Goal: Book appointment/travel/reservation

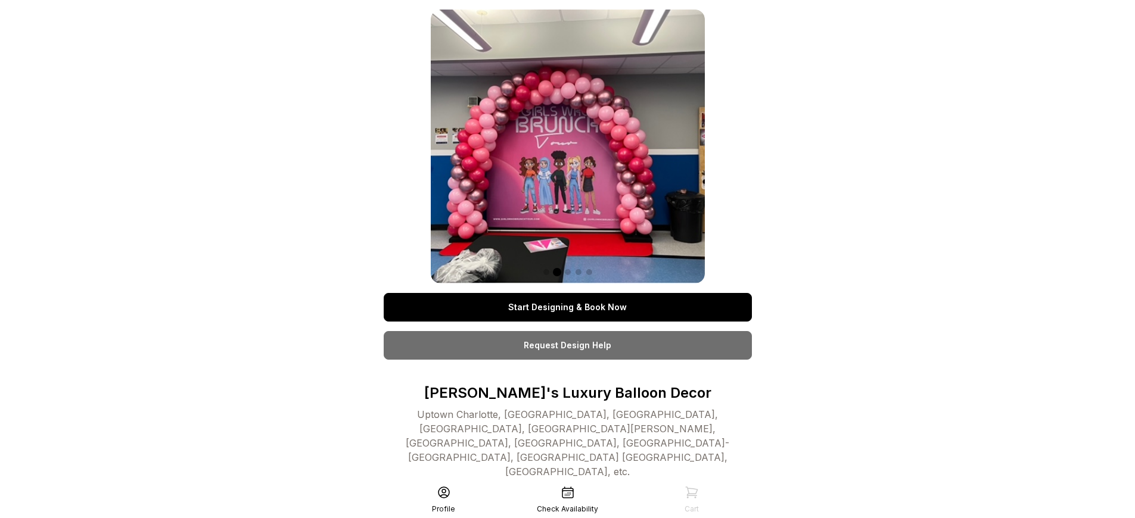
click at [567, 307] on link "Start Designing & Book Now" at bounding box center [568, 307] width 368 height 29
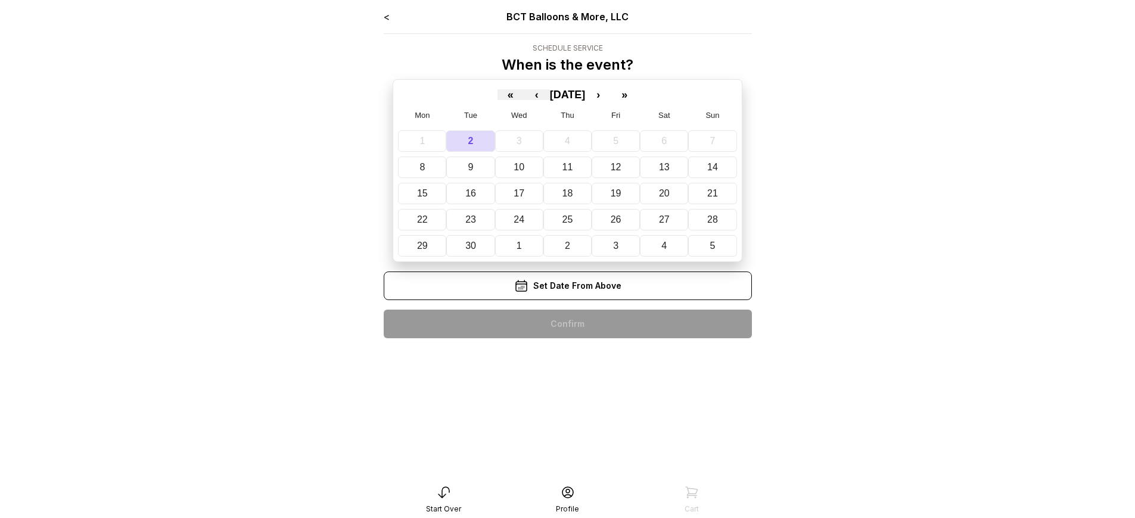
click at [567, 324] on div "< BCT Balloons & More, LLC Schedule Service When is the event? « ‹ [DATE] › » M…" at bounding box center [568, 179] width 368 height 338
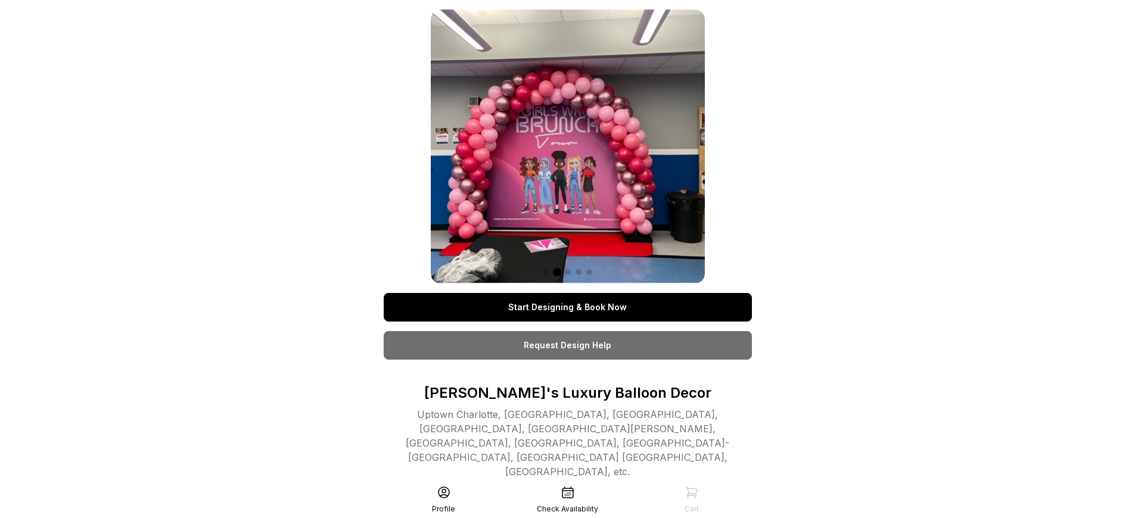
click at [567, 307] on link "Start Designing & Book Now" at bounding box center [568, 307] width 368 height 29
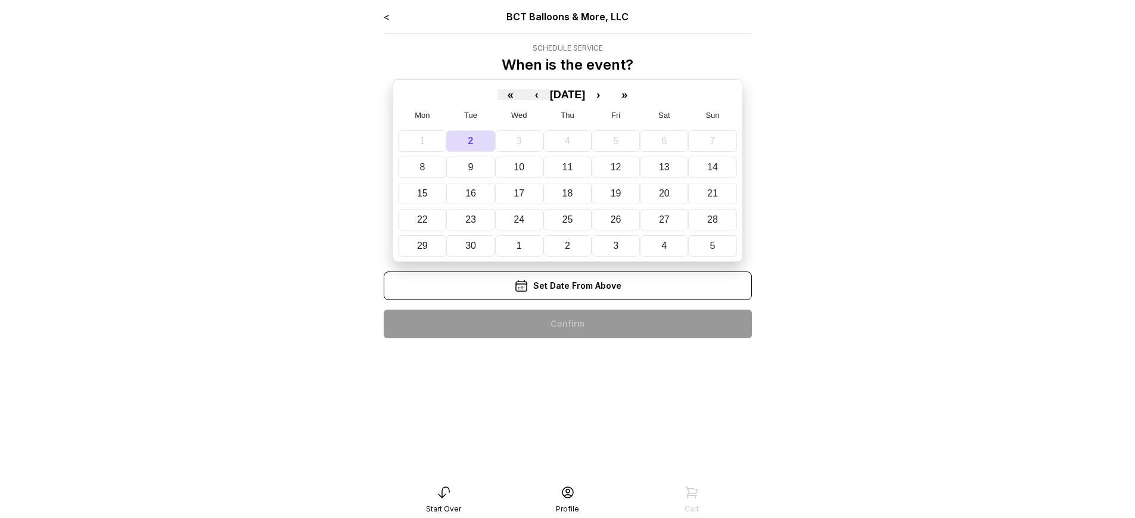
click at [567, 324] on div "< BCT Balloons & More, LLC Schedule Service When is the event? « ‹ [DATE] › » M…" at bounding box center [568, 179] width 368 height 338
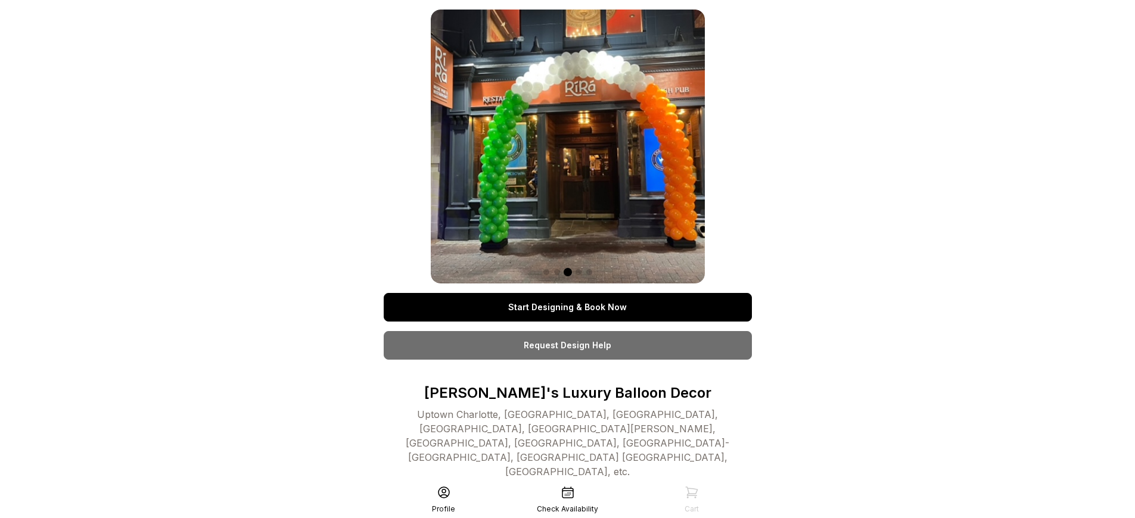
click at [567, 307] on link "Start Designing & Book Now" at bounding box center [568, 307] width 368 height 29
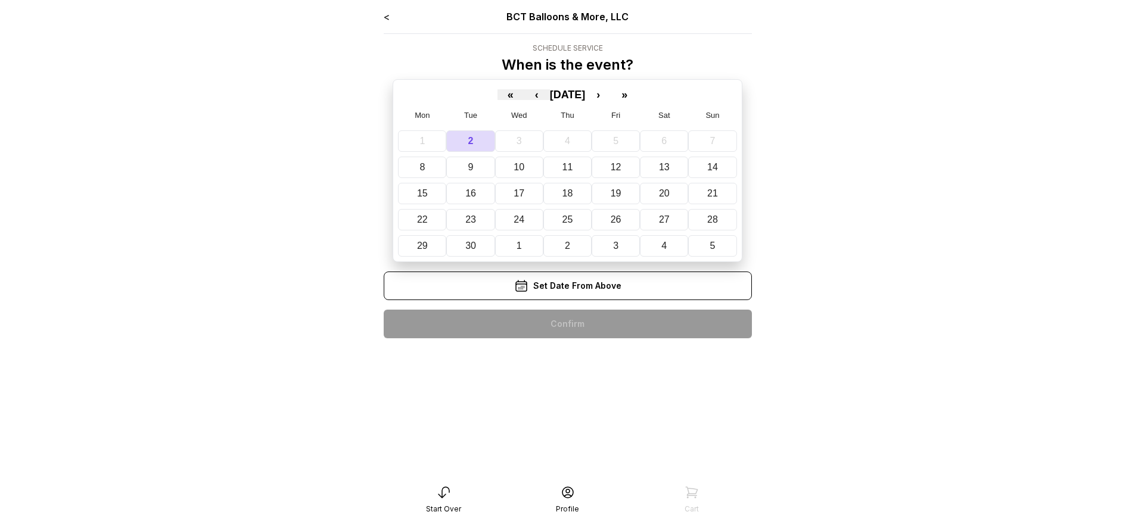
click at [567, 324] on div "< BCT Balloons & More, LLC Schedule Service When is the event? « ‹ [DATE] › » M…" at bounding box center [568, 179] width 368 height 338
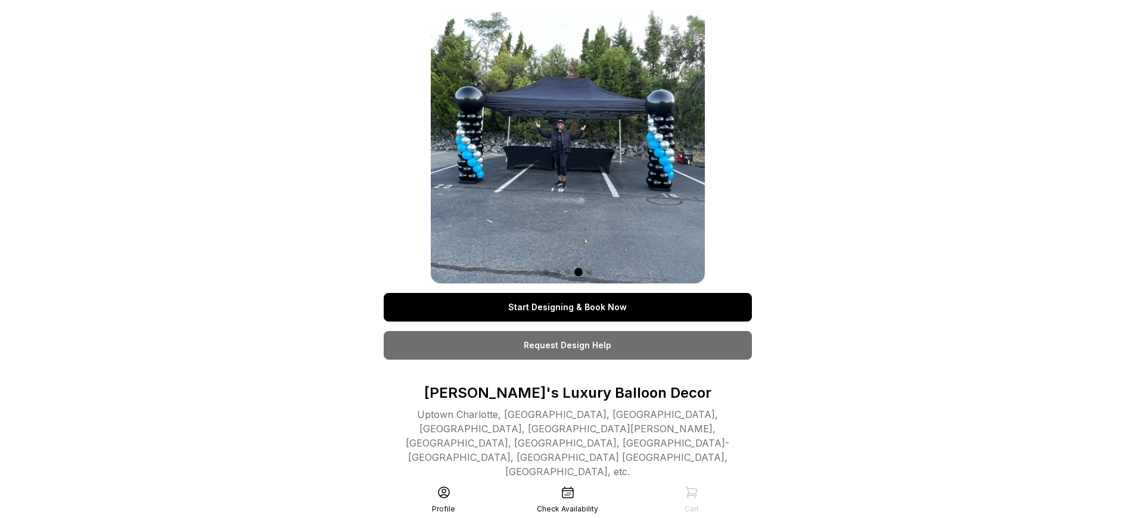
click at [567, 307] on link "Start Designing & Book Now" at bounding box center [568, 307] width 368 height 29
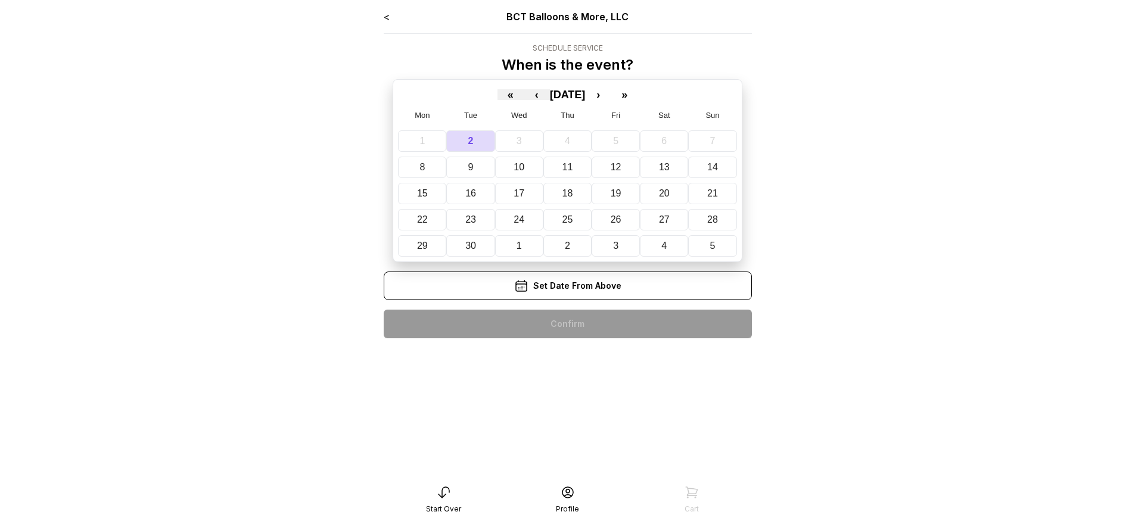
click at [567, 324] on div "< BCT Balloons & More, LLC Schedule Service When is the event? « ‹ [DATE] › » M…" at bounding box center [568, 179] width 368 height 338
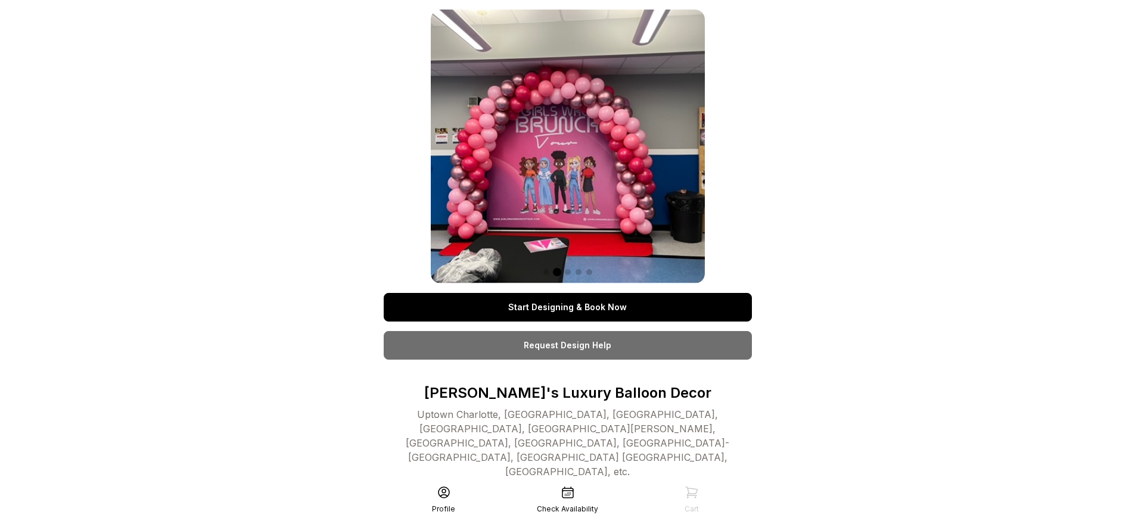
click at [567, 307] on link "Start Designing & Book Now" at bounding box center [568, 307] width 368 height 29
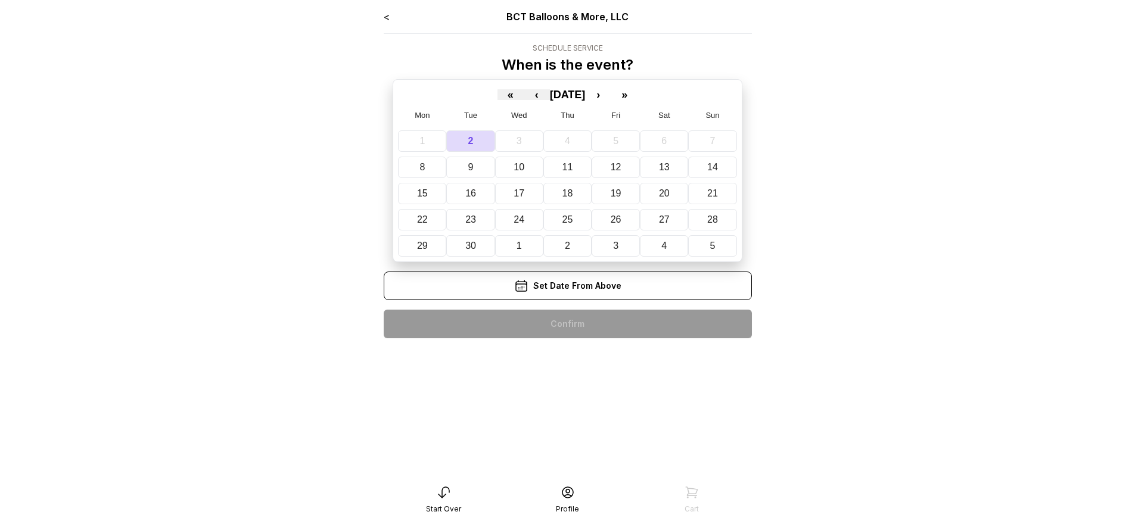
click at [567, 324] on div "< BCT Balloons & More, LLC Schedule Service When is the event? « ‹ September 20…" at bounding box center [568, 179] width 368 height 338
click at [567, 324] on div "< BCT Balloons & More, LLC Schedule Service When is the event? « ‹ [DATE] › » M…" at bounding box center [568, 179] width 368 height 338
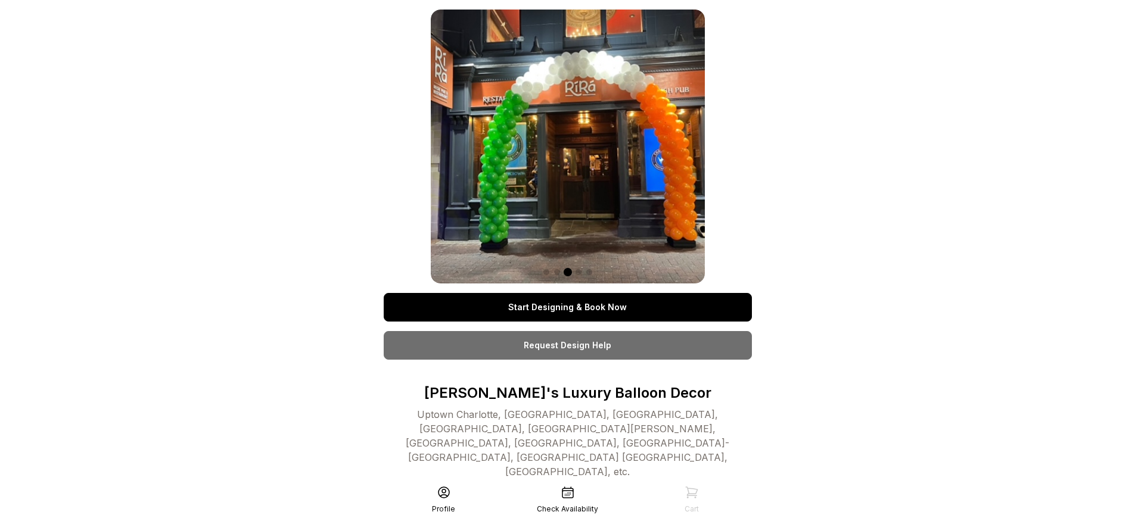
click at [567, 307] on link "Start Designing & Book Now" at bounding box center [568, 307] width 368 height 29
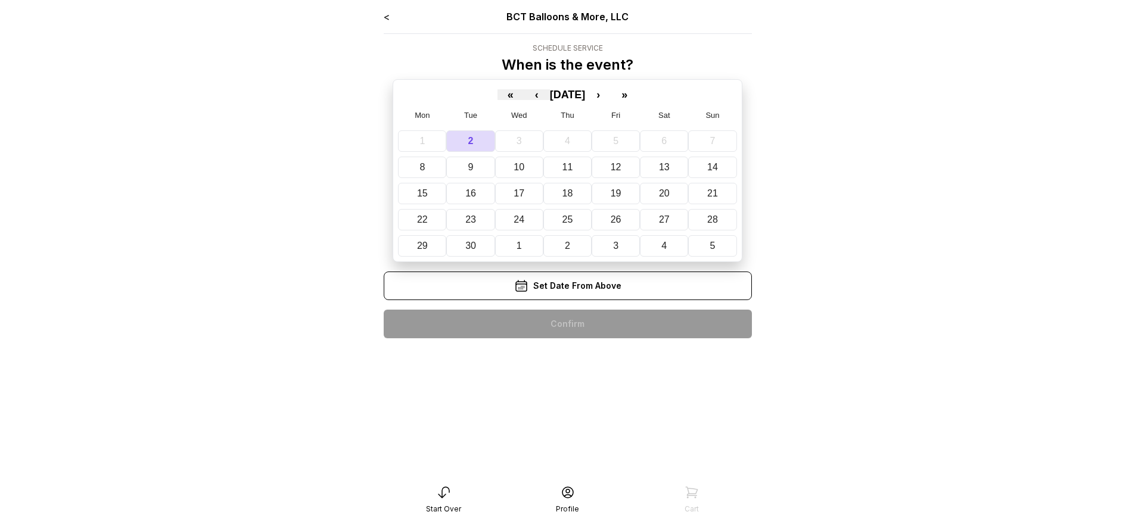
click at [567, 324] on div "< BCT Balloons & More, LLC Schedule Service When is the event? « ‹ [DATE] › » M…" at bounding box center [568, 179] width 368 height 338
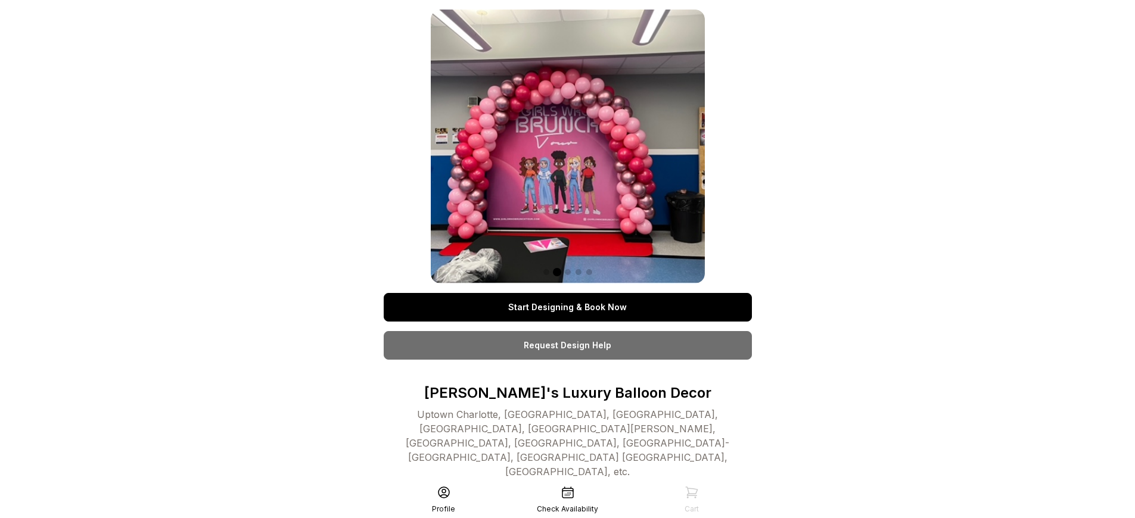
click at [567, 307] on link "Start Designing & Book Now" at bounding box center [568, 307] width 368 height 29
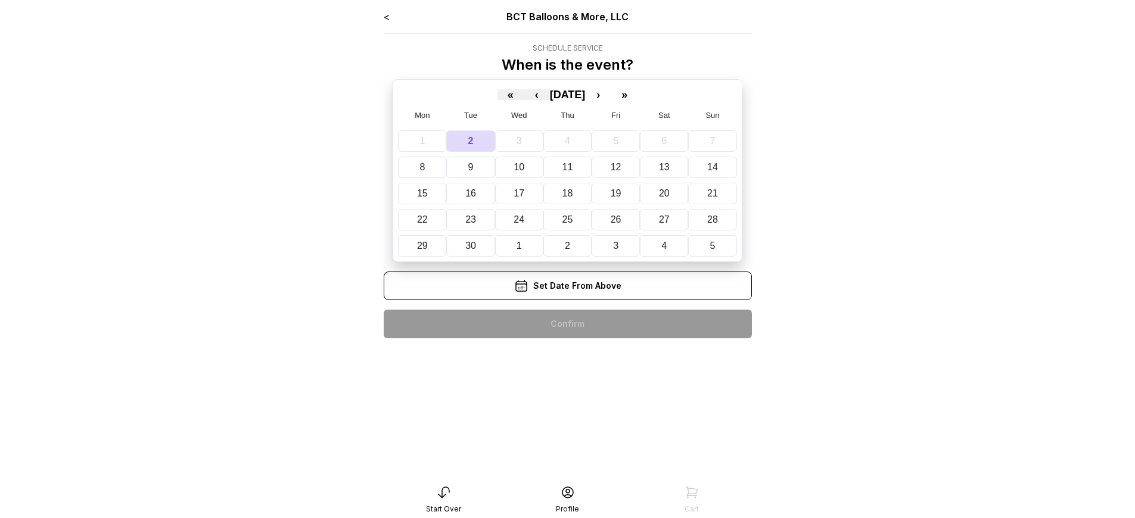
scroll to position [24, 0]
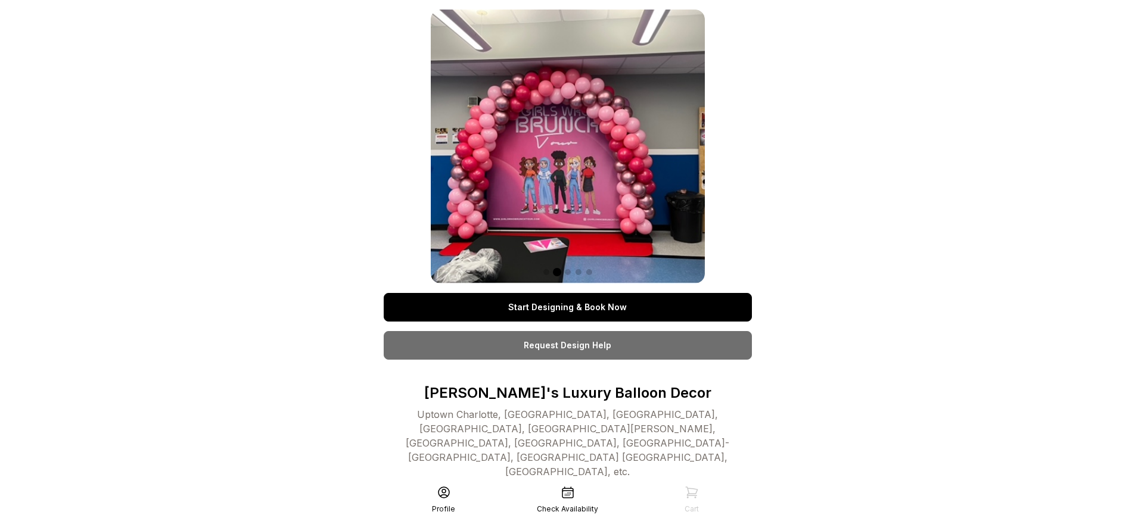
click at [567, 307] on link "Start Designing & Book Now" at bounding box center [568, 307] width 368 height 29
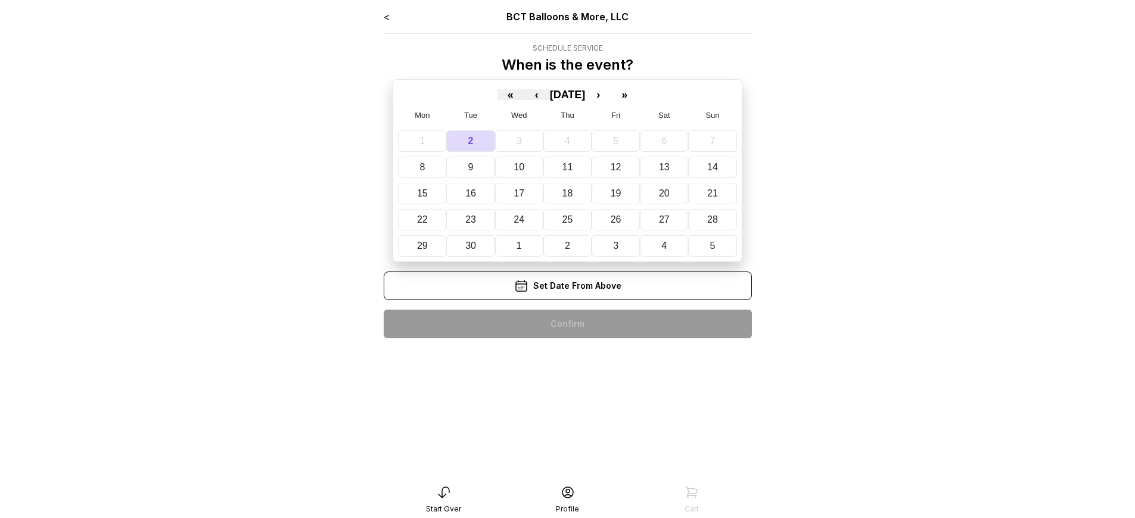
scroll to position [24, 0]
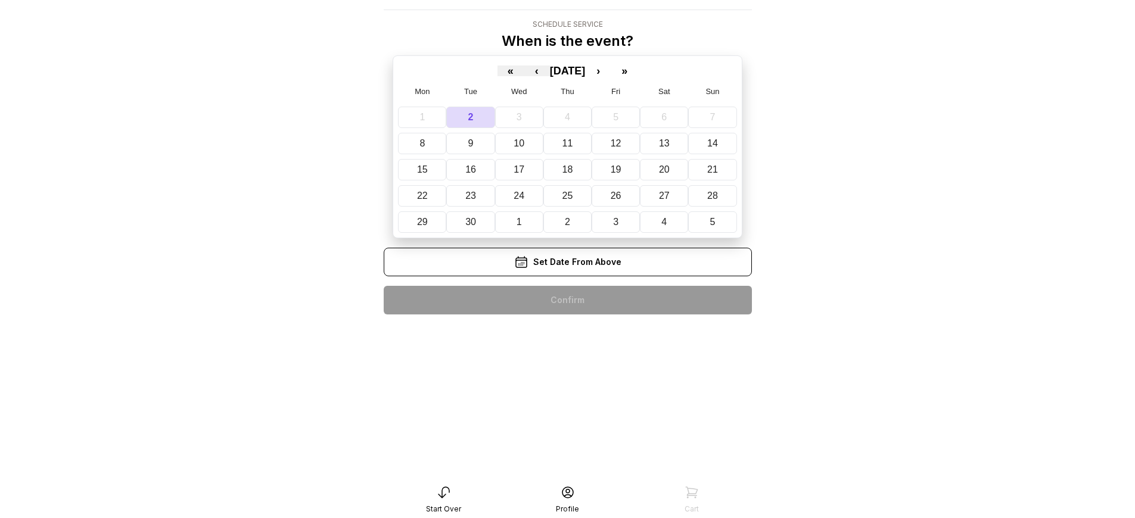
click at [567, 300] on div "< BCT Balloons & More, LLC Schedule Service When is the event? « ‹ September 20…" at bounding box center [568, 155] width 368 height 338
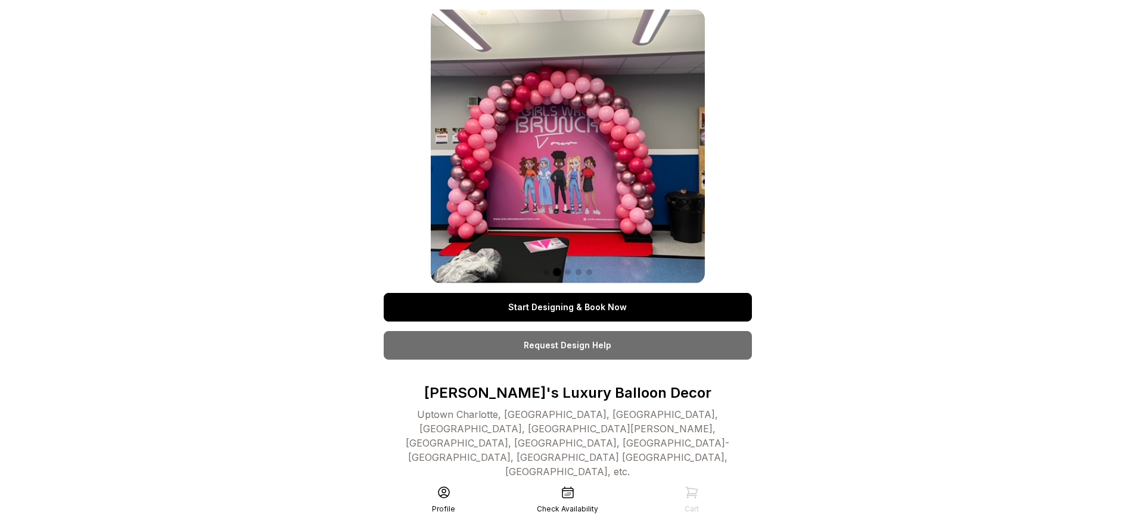
click at [567, 307] on link "Start Designing & Book Now" at bounding box center [568, 307] width 368 height 29
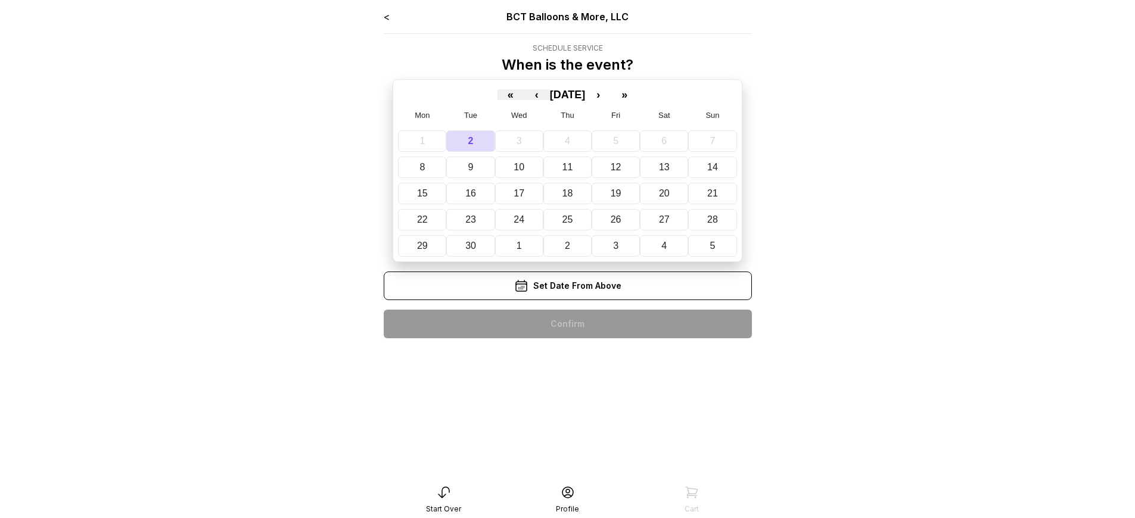
click at [567, 324] on div "< BCT Balloons & More, LLC Schedule Service When is the event? « ‹ [DATE] › » M…" at bounding box center [568, 179] width 368 height 338
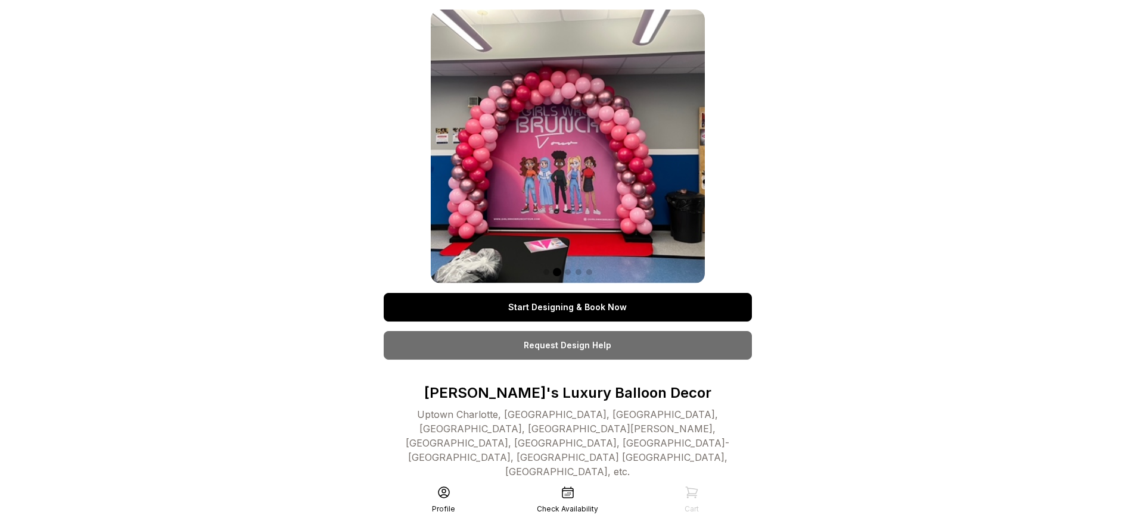
click at [567, 307] on link "Start Designing & Book Now" at bounding box center [568, 307] width 368 height 29
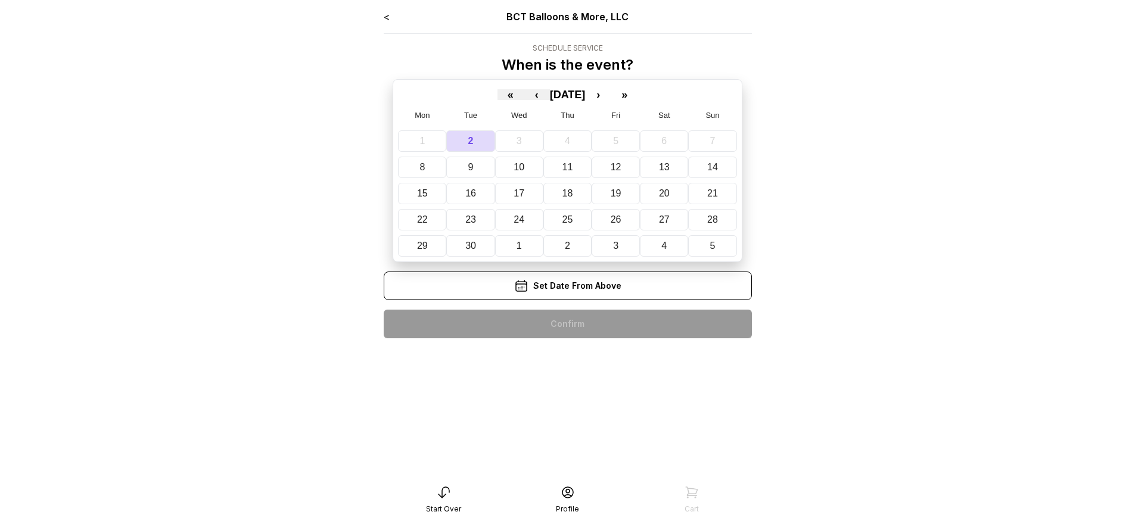
scroll to position [24, 0]
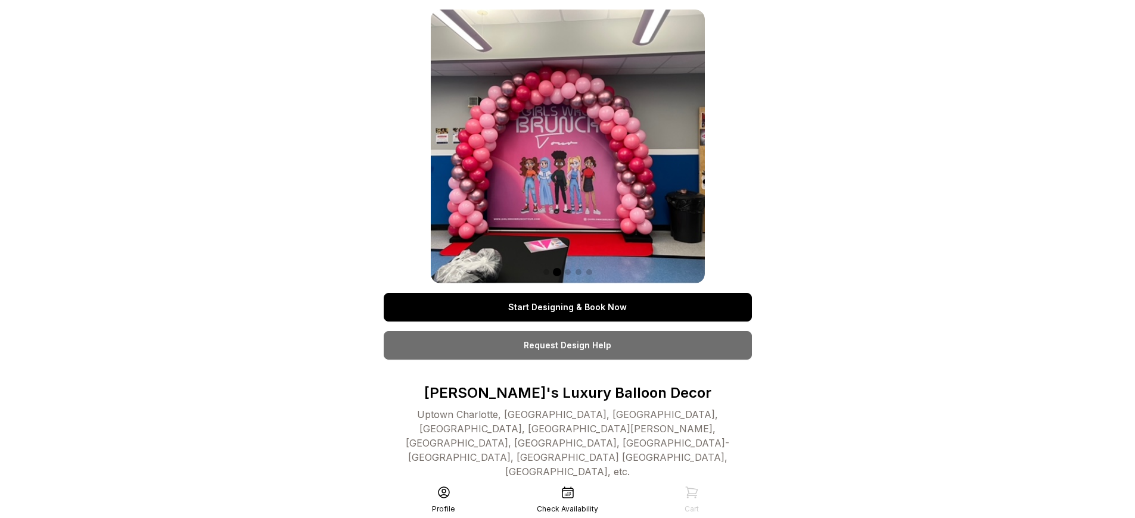
click at [567, 307] on link "Start Designing & Book Now" at bounding box center [568, 307] width 368 height 29
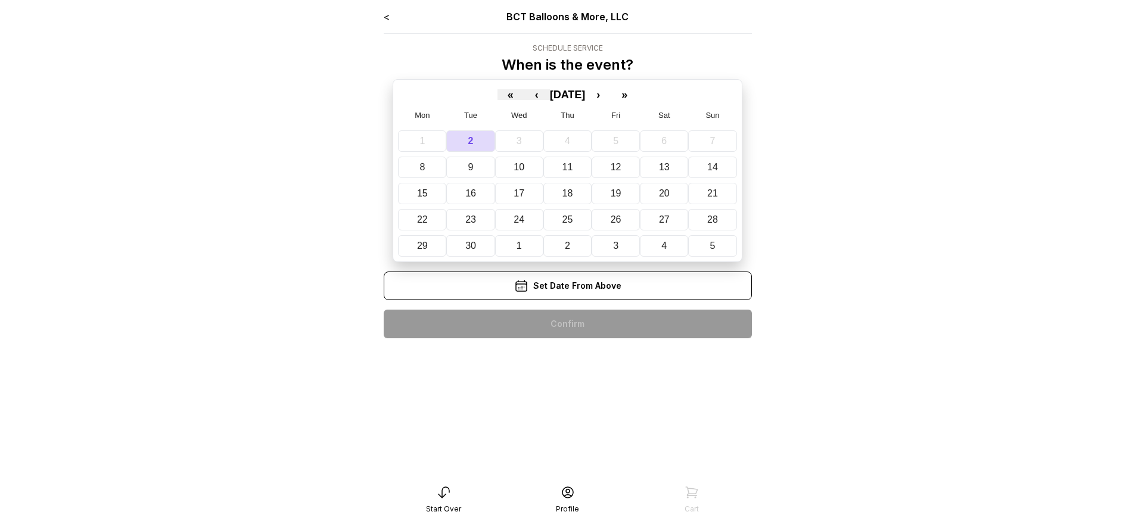
scroll to position [24, 0]
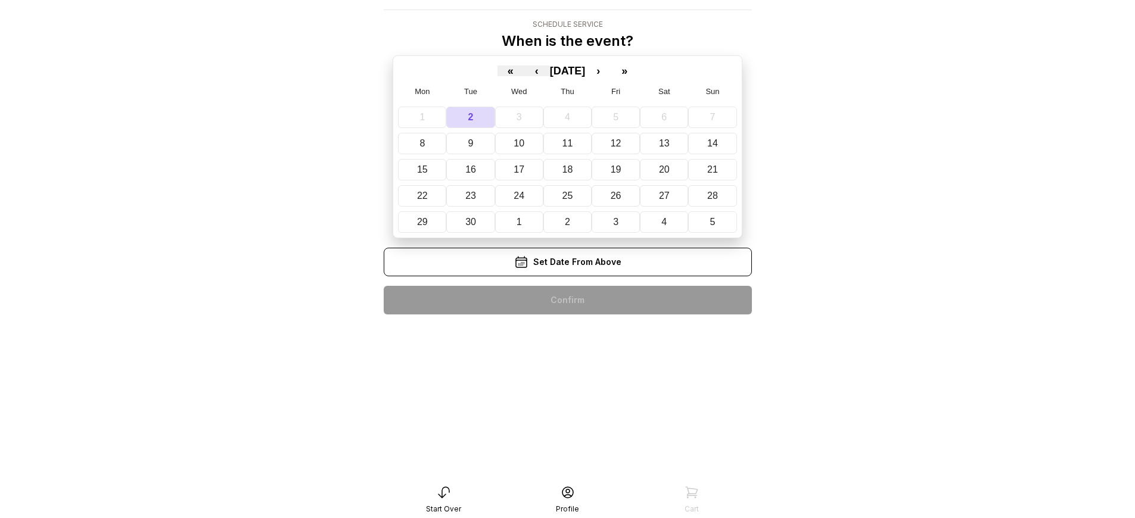
click at [567, 300] on div "< BCT Balloons & More, LLC Schedule Service When is the event? « ‹ [DATE] › » M…" at bounding box center [568, 155] width 368 height 338
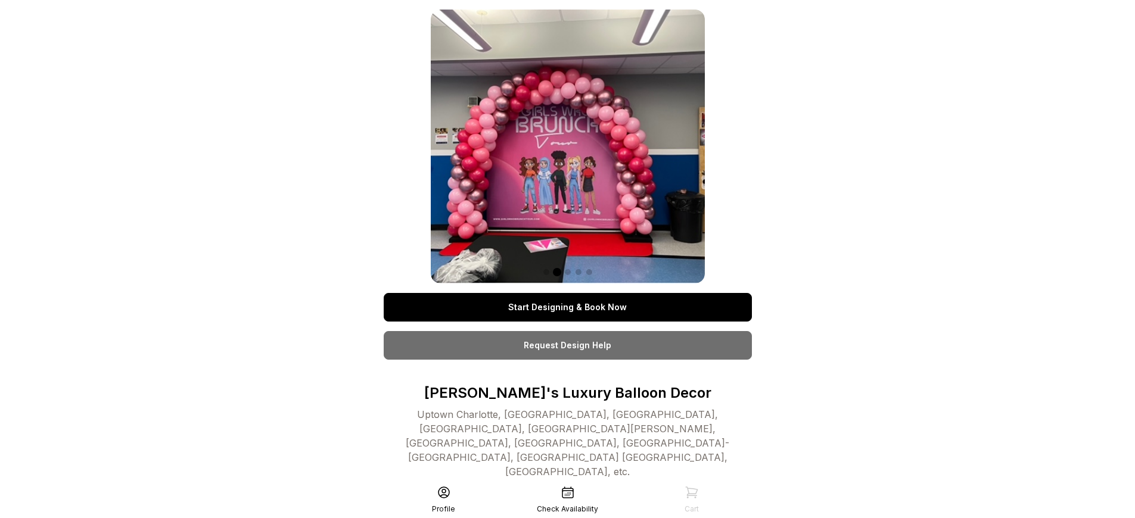
click at [567, 307] on link "Start Designing & Book Now" at bounding box center [568, 307] width 368 height 29
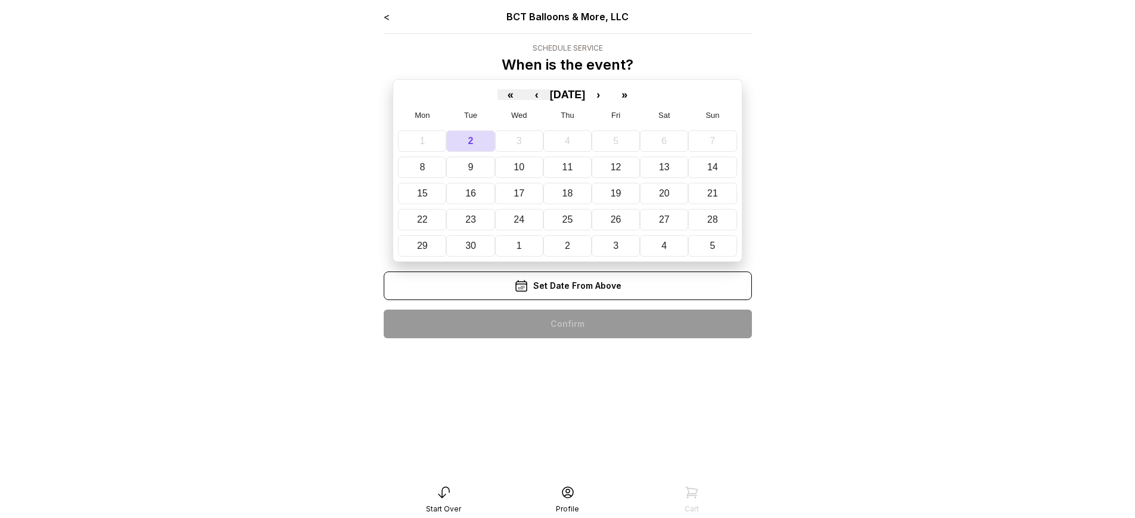
scroll to position [24, 0]
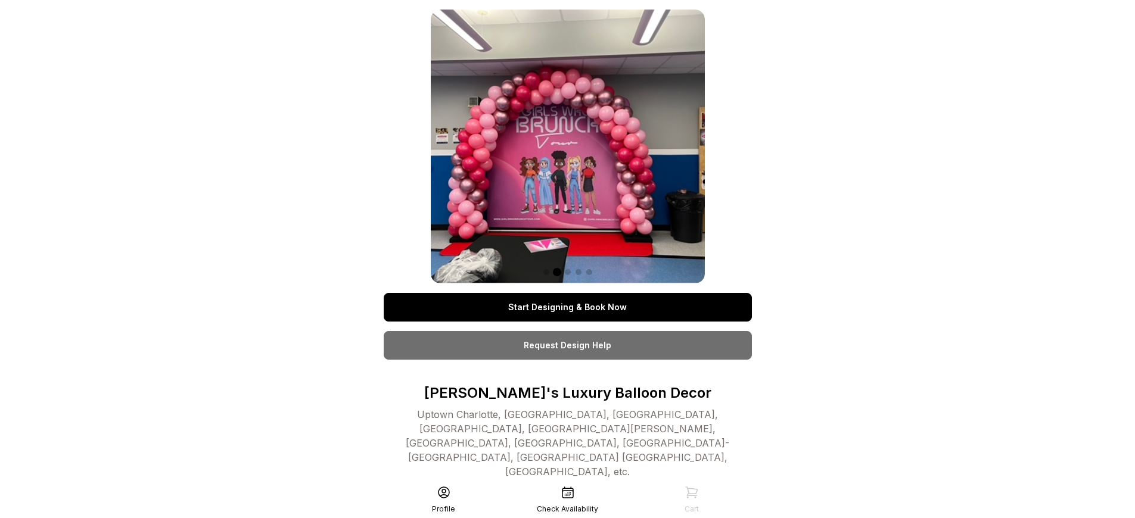
click at [567, 307] on link "Start Designing & Book Now" at bounding box center [568, 307] width 368 height 29
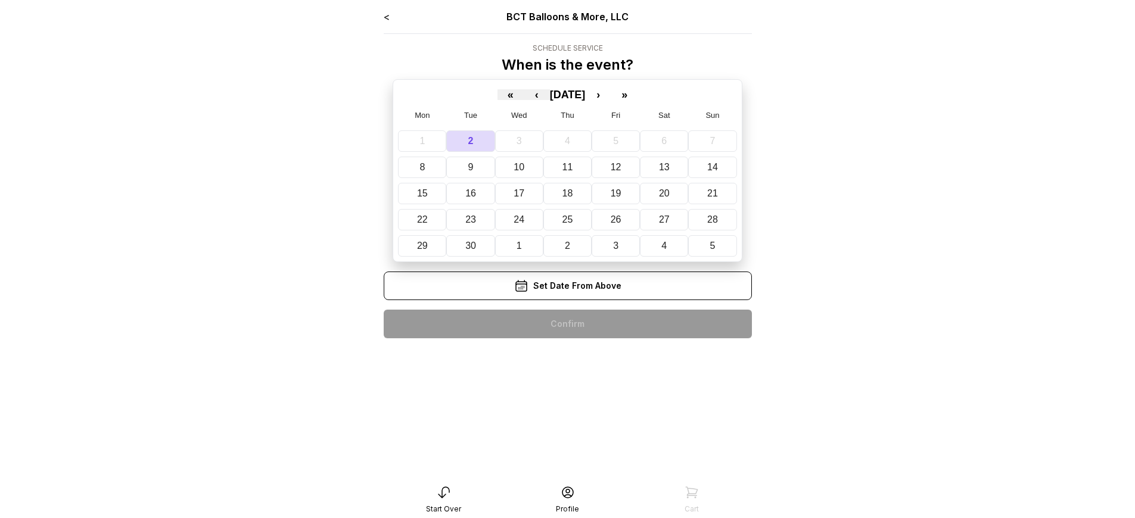
scroll to position [24, 0]
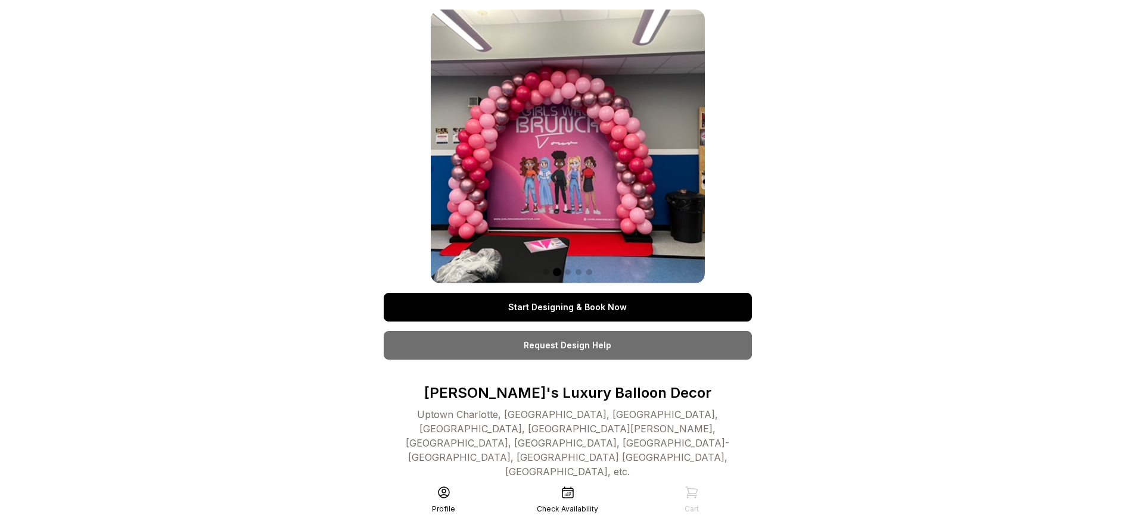
click at [567, 307] on link "Start Designing & Book Now" at bounding box center [568, 307] width 368 height 29
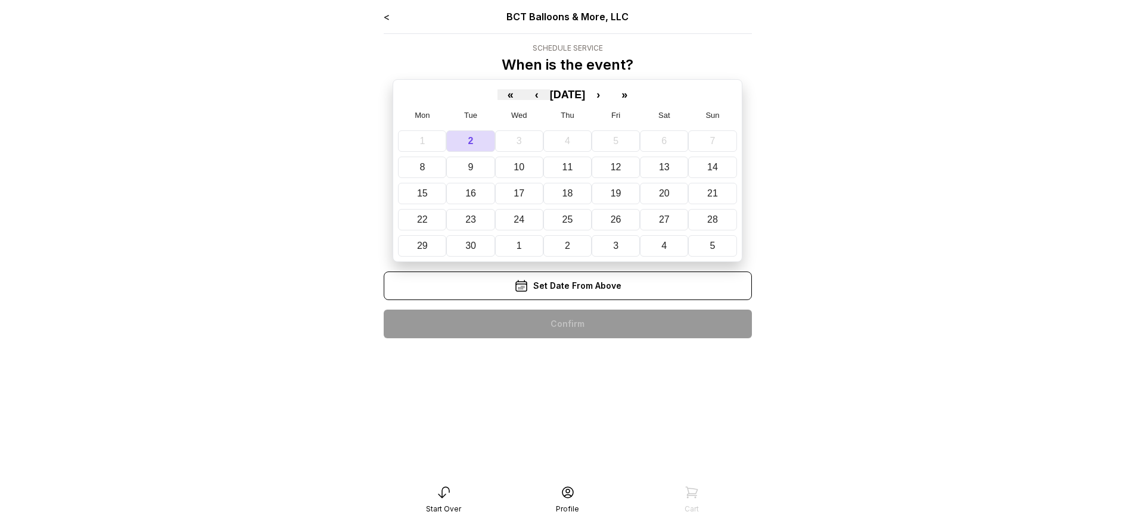
click at [567, 324] on div "< BCT Balloons & More, LLC Schedule Service When is the event? « ‹ [DATE] › » M…" at bounding box center [568, 179] width 368 height 338
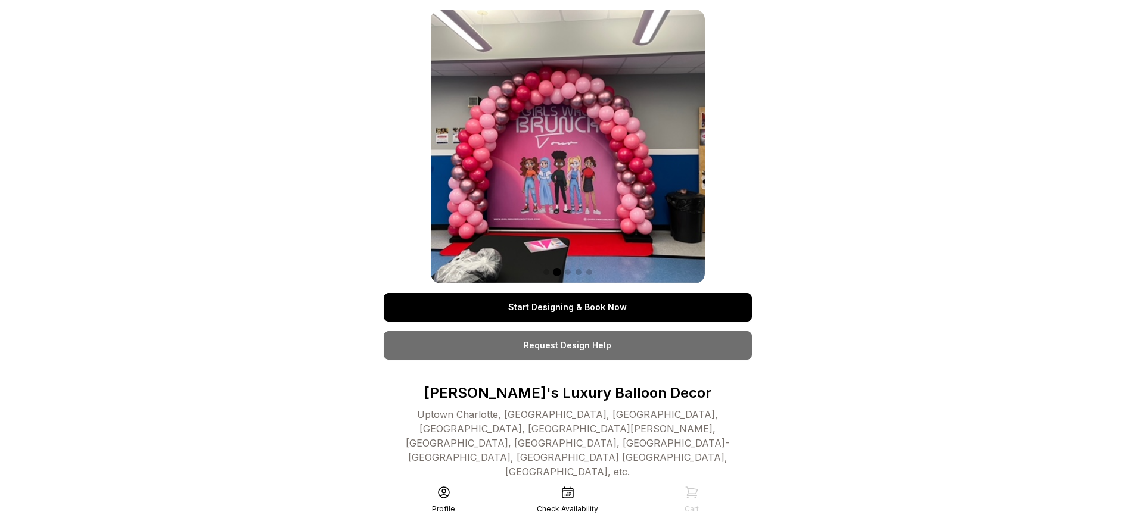
click at [567, 307] on link "Start Designing & Book Now" at bounding box center [568, 307] width 368 height 29
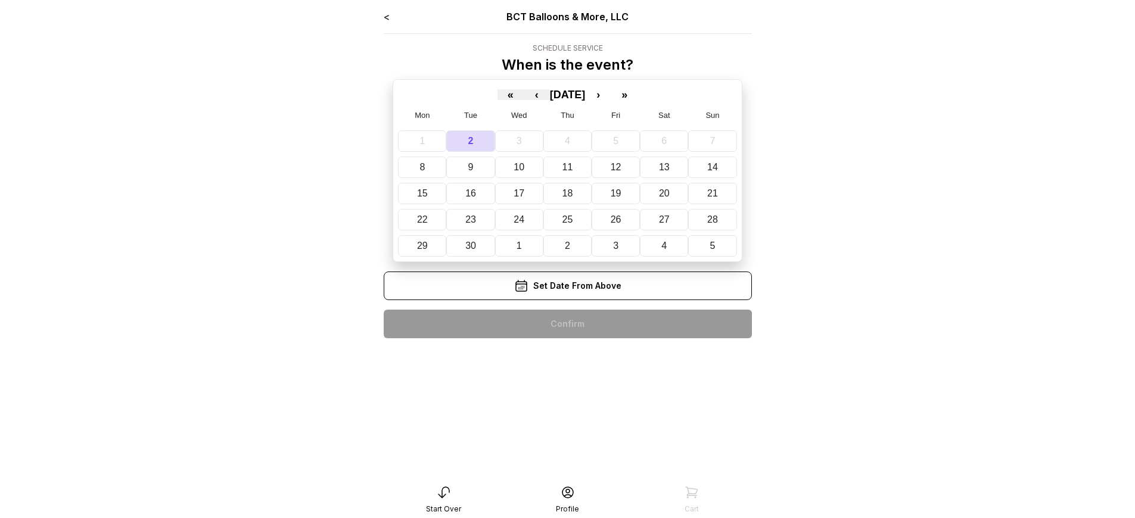
scroll to position [24, 0]
click at [567, 324] on div "< BCT Balloons & More, LLC Schedule Service When is the event? « ‹ September 20…" at bounding box center [568, 179] width 368 height 338
click at [567, 324] on div "< BCT Balloons & More, LLC Schedule Service When is the event? « ‹ [DATE] › » M…" at bounding box center [568, 179] width 368 height 338
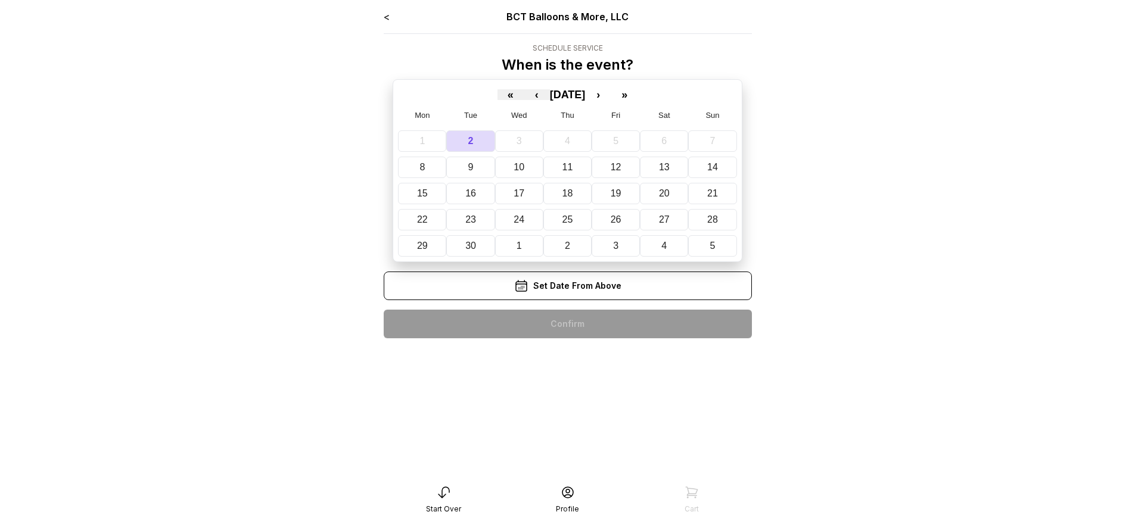
click at [567, 324] on div "< BCT Balloons & More, LLC Schedule Service When is the event? « ‹ [DATE] › » M…" at bounding box center [568, 179] width 368 height 338
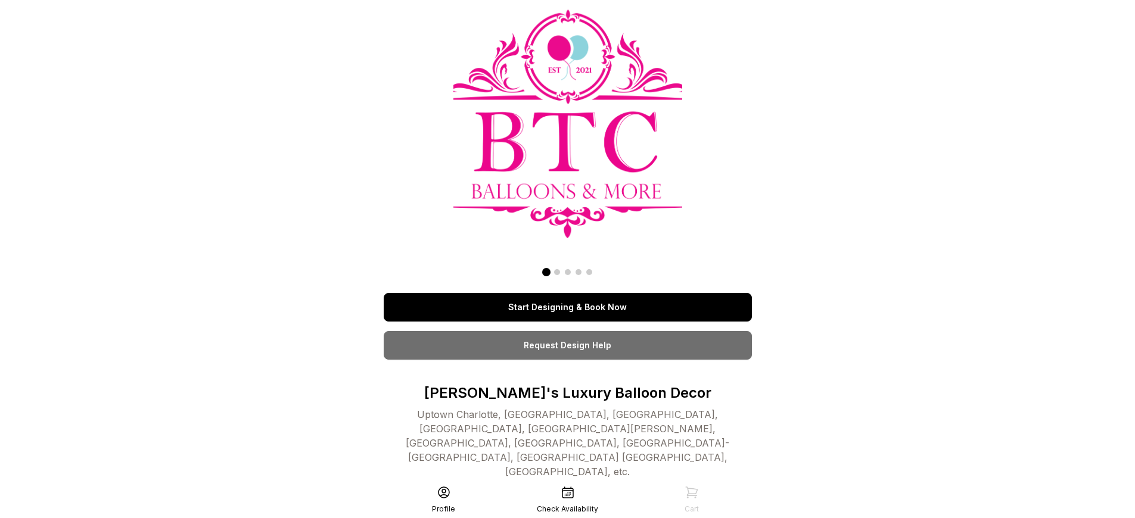
click at [567, 307] on link "Start Designing & Book Now" at bounding box center [568, 307] width 368 height 29
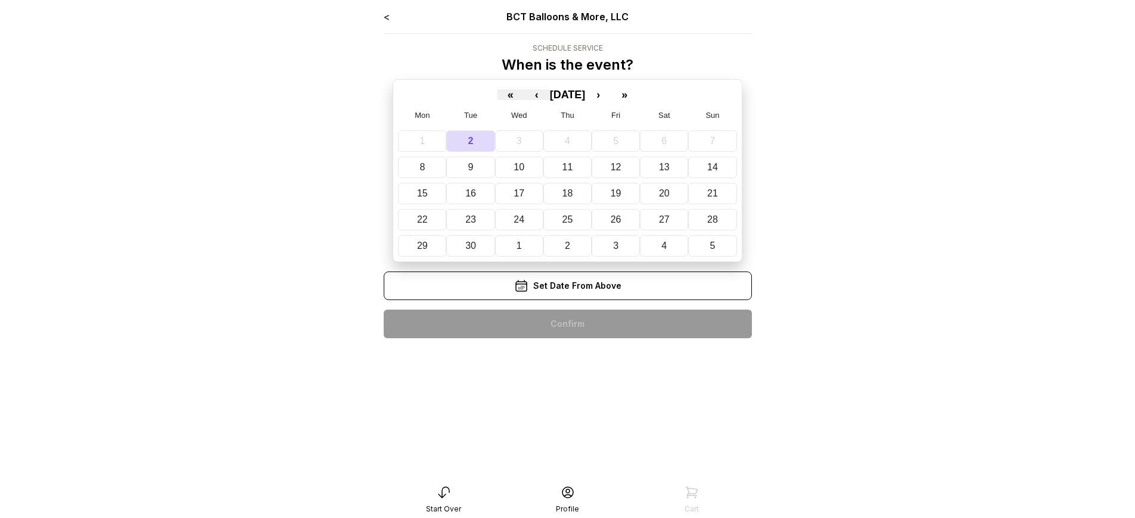
click at [567, 324] on div "< BCT Balloons & More, LLC Schedule Service When is the event? « ‹ [DATE] › » M…" at bounding box center [568, 179] width 368 height 338
click at [567, 324] on div "< BCT Balloons & More, LLC Schedule Service When is the event? « ‹ September 20…" at bounding box center [568, 179] width 368 height 338
click at [567, 324] on div "< BCT Balloons & More, LLC Schedule Service When is the event? « ‹ [DATE] › » M…" at bounding box center [568, 179] width 368 height 338
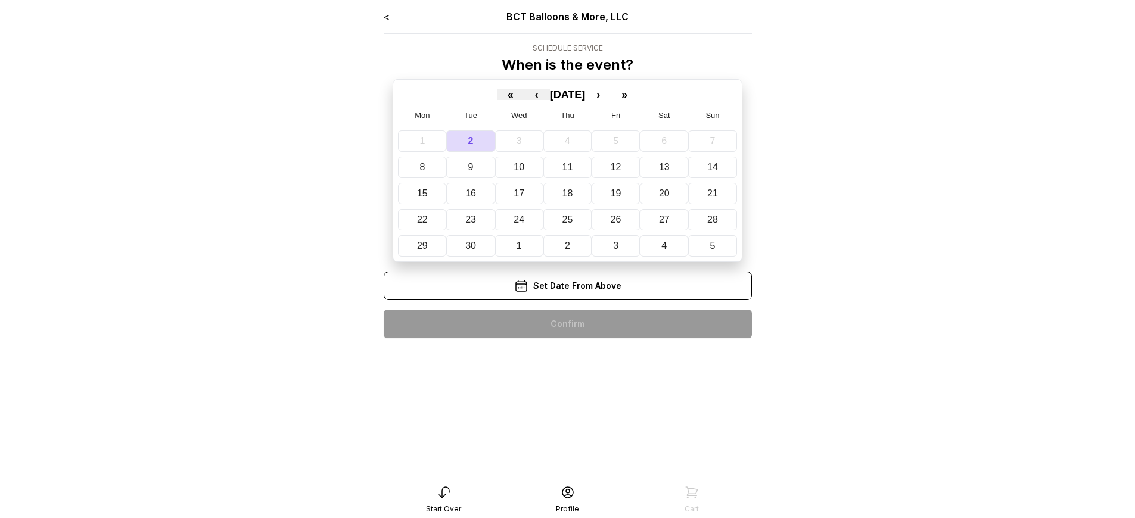
click at [567, 324] on div "< BCT Balloons & More, LLC Schedule Service When is the event? « ‹ September 20…" at bounding box center [568, 179] width 368 height 338
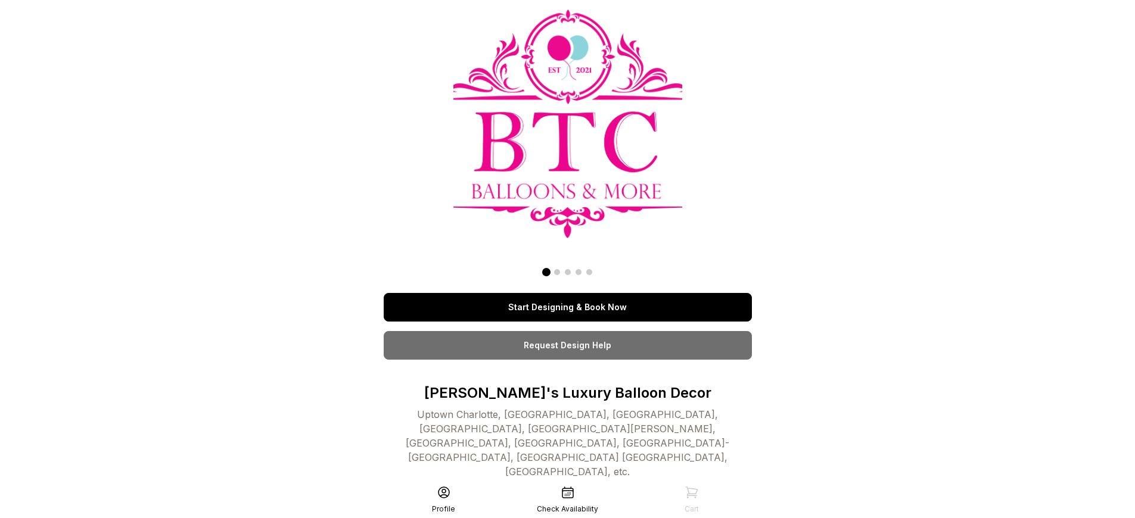
click at [567, 293] on link "Start Designing & Book Now" at bounding box center [568, 307] width 368 height 29
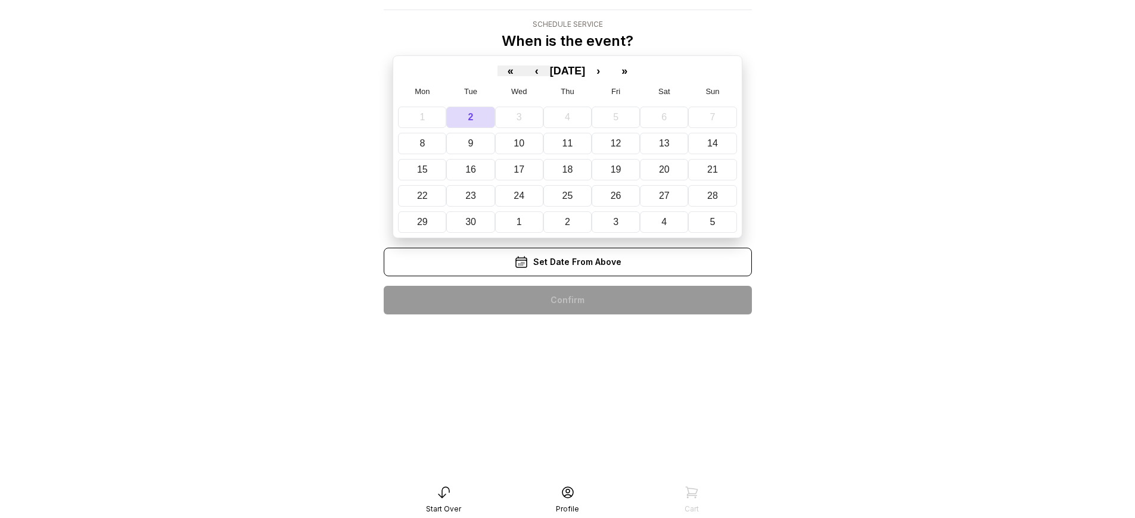
scroll to position [24, 0]
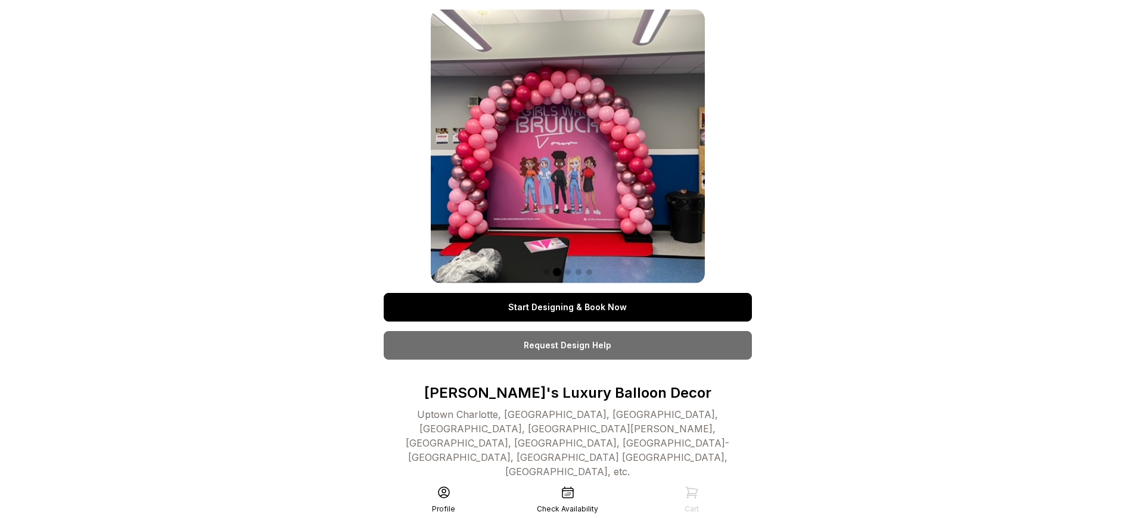
click at [567, 293] on link "Start Designing & Book Now" at bounding box center [568, 307] width 368 height 29
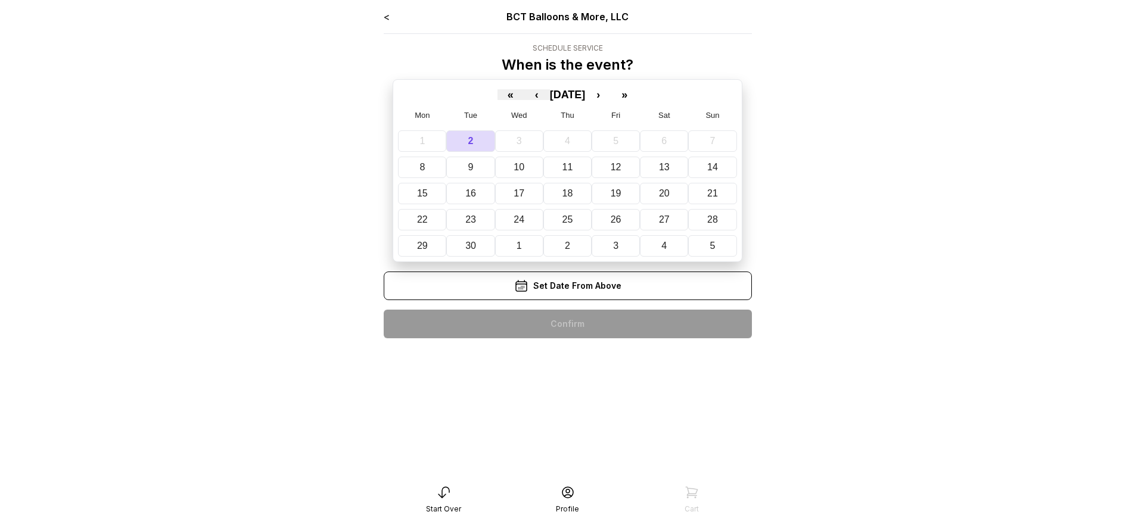
scroll to position [24, 0]
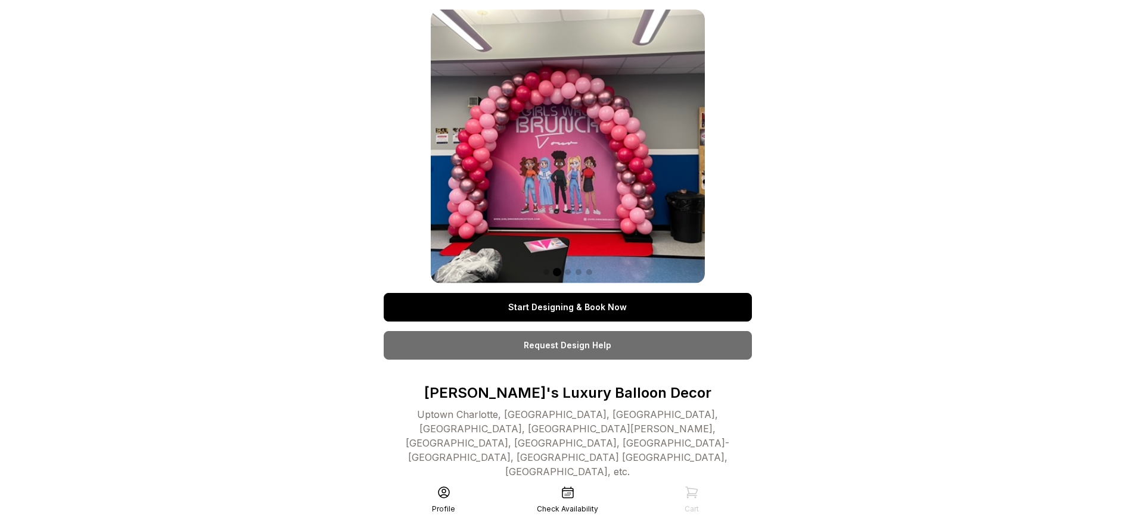
scroll to position [48, 0]
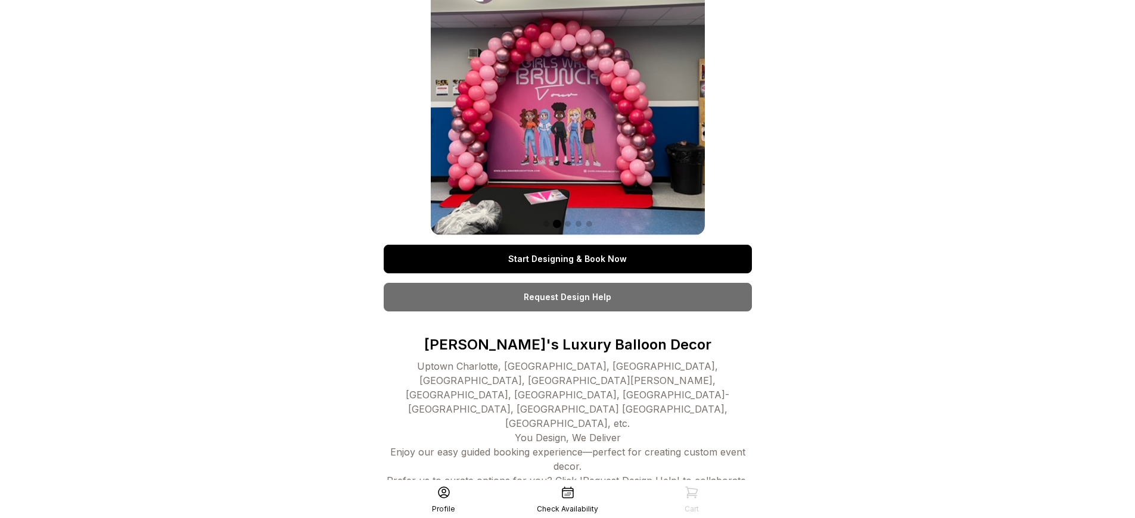
click at [567, 259] on link "Start Designing & Book Now" at bounding box center [568, 259] width 368 height 29
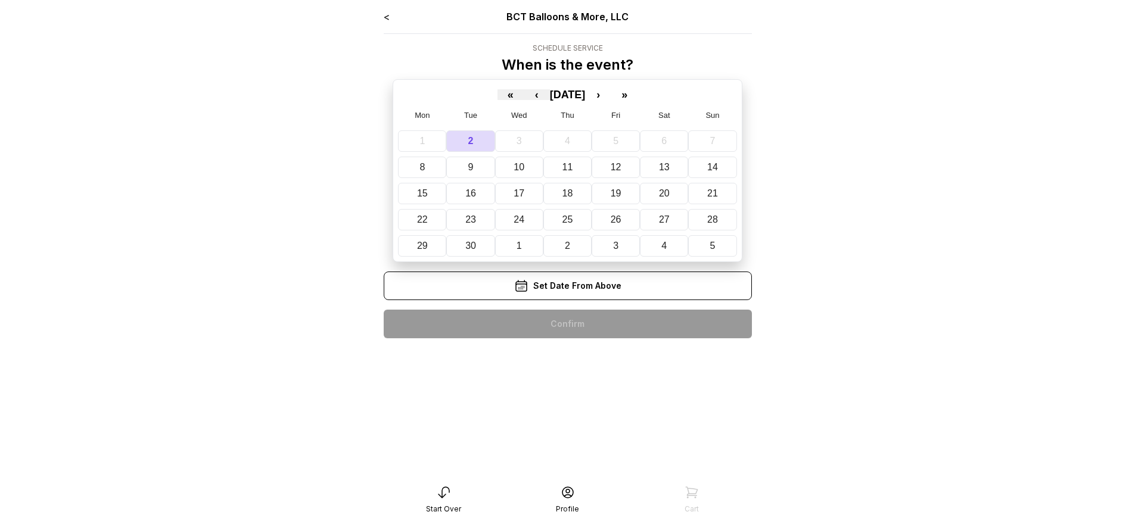
scroll to position [24, 0]
click at [567, 324] on div "< BCT Balloons & More, LLC Schedule Service When is the event? « ‹ [DATE] › » M…" at bounding box center [568, 179] width 368 height 338
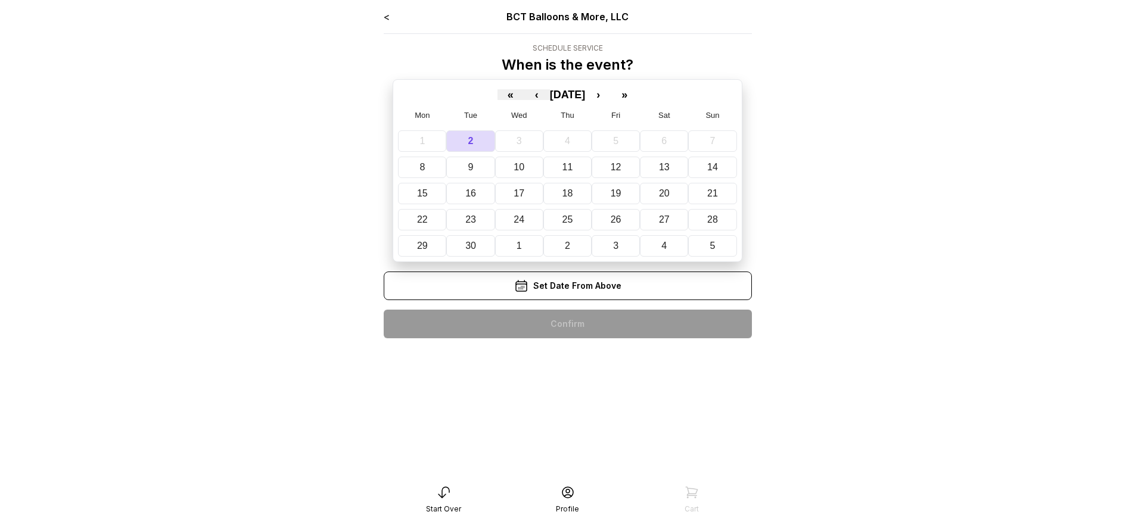
click at [567, 324] on div "< BCT Balloons & More, LLC Schedule Service When is the event? « ‹ [DATE] › » M…" at bounding box center [568, 179] width 368 height 338
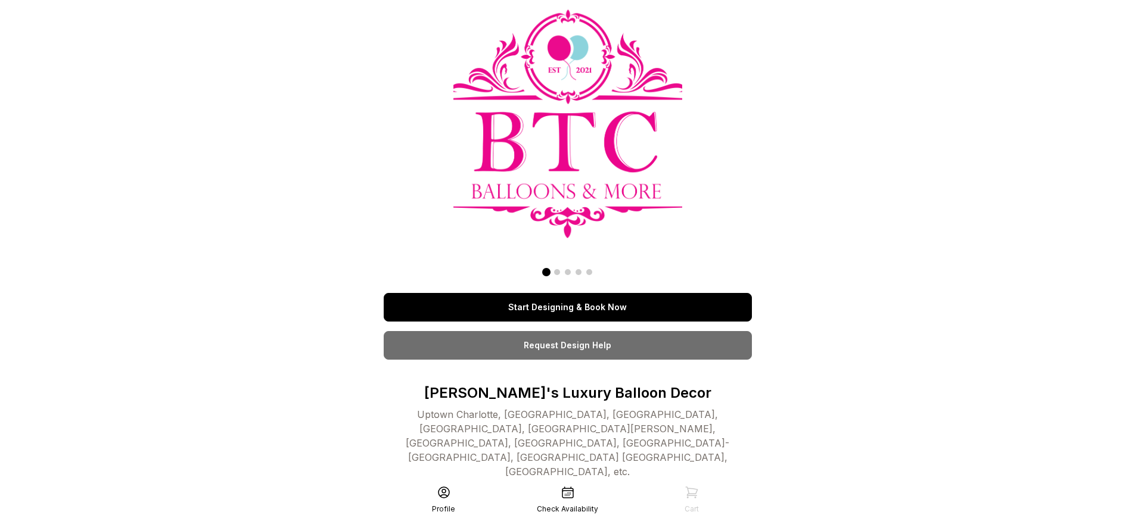
click at [567, 307] on link "Start Designing & Book Now" at bounding box center [568, 307] width 368 height 29
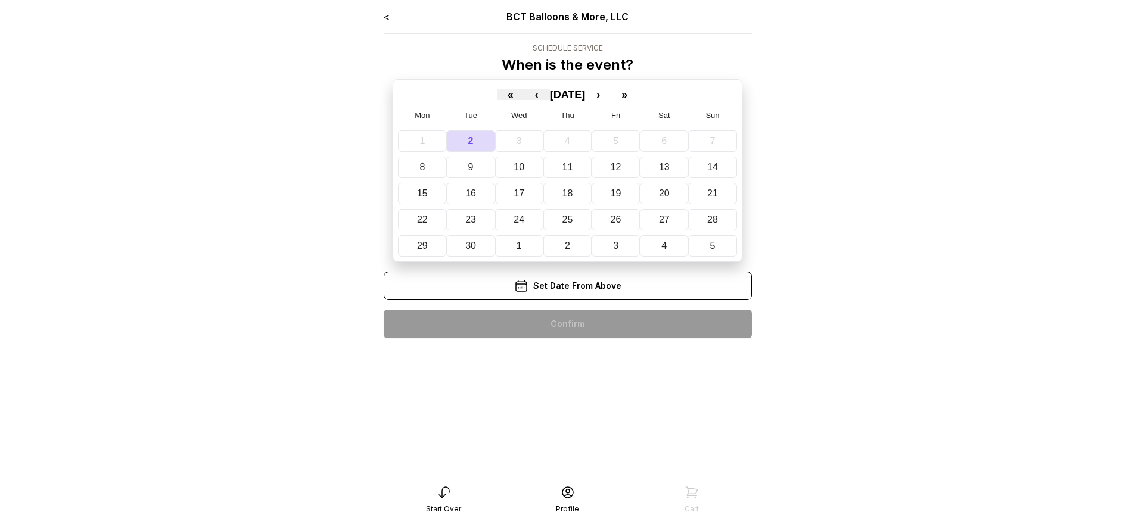
click at [567, 324] on div "< BCT Balloons & More, LLC Schedule Service When is the event? « ‹ September 20…" at bounding box center [568, 179] width 368 height 338
click at [567, 324] on div "< BCT Balloons & More, LLC Schedule Service When is the event? « ‹ [DATE] › » M…" at bounding box center [568, 179] width 368 height 338
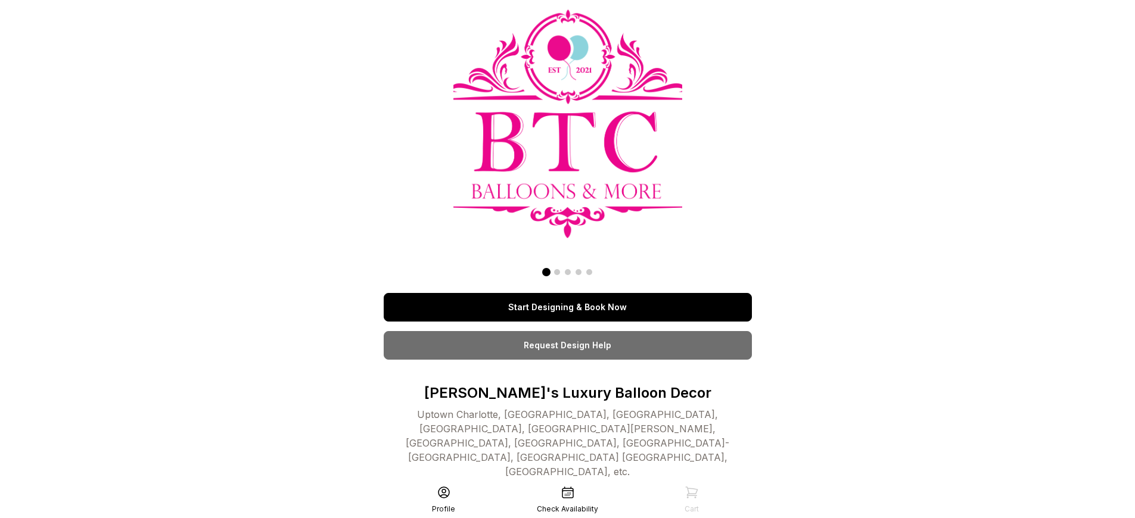
click at [567, 293] on link "Start Designing & Book Now" at bounding box center [568, 307] width 368 height 29
click at [567, 307] on link "Start Designing & Book Now" at bounding box center [568, 307] width 368 height 29
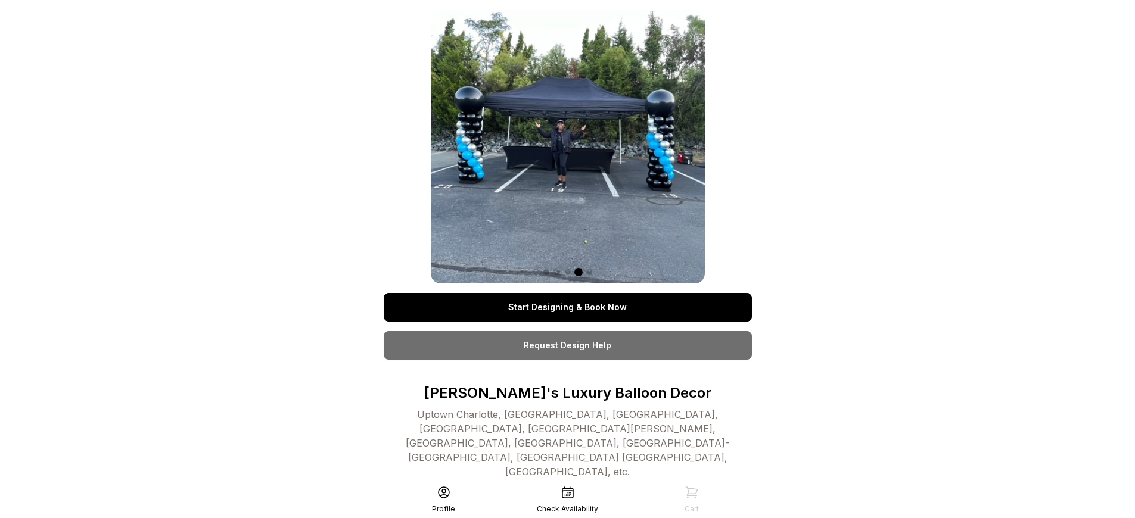
click at [567, 307] on link "Start Designing & Book Now" at bounding box center [568, 307] width 368 height 29
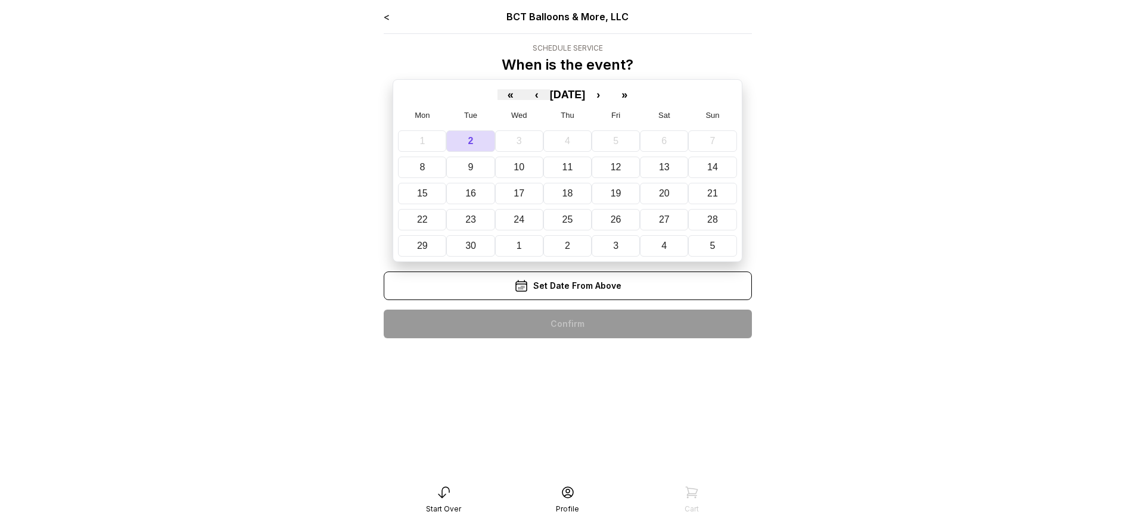
click at [567, 324] on div "< BCT Balloons & More, LLC Schedule Service When is the event? « ‹ September 20…" at bounding box center [568, 179] width 368 height 338
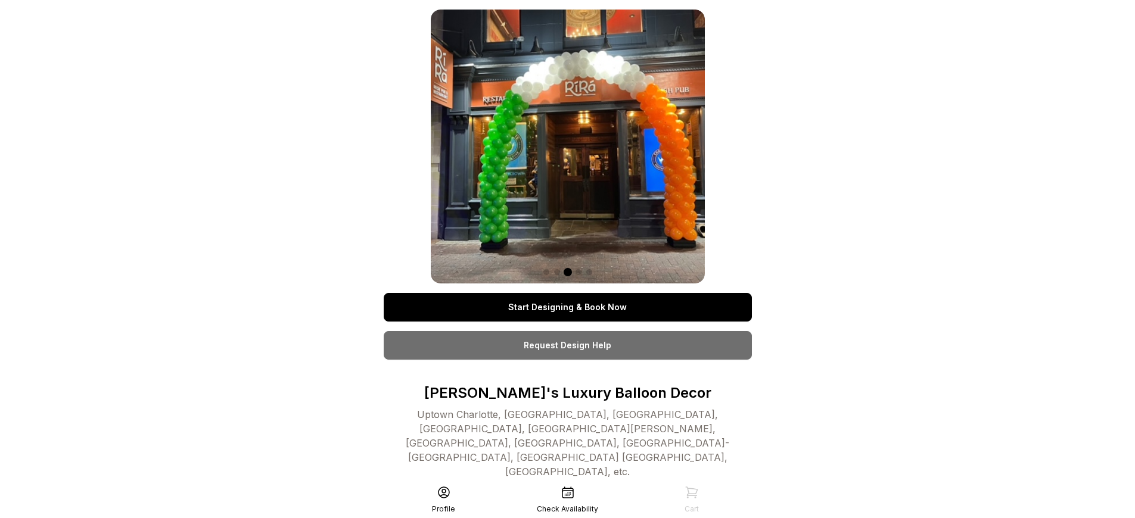
click at [567, 307] on link "Start Designing & Book Now" at bounding box center [568, 307] width 368 height 29
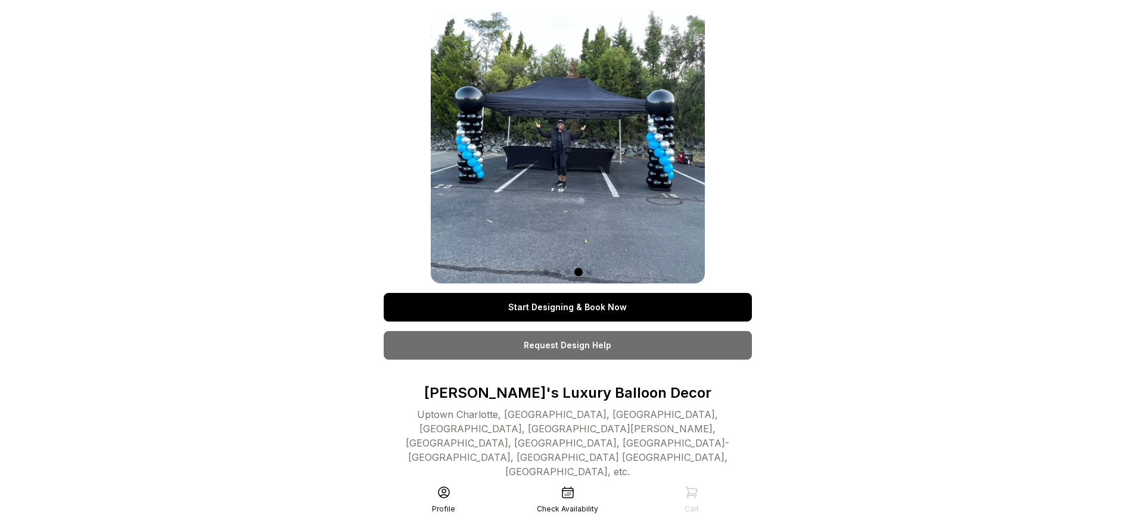
click at [567, 307] on link "Start Designing & Book Now" at bounding box center [568, 307] width 368 height 29
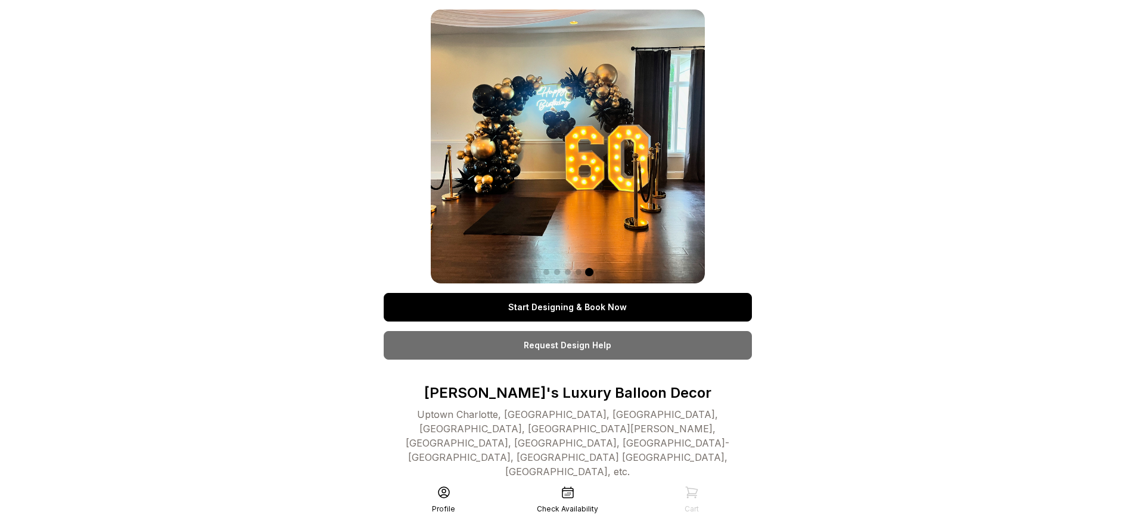
click at [567, 307] on link "Start Designing & Book Now" at bounding box center [568, 307] width 368 height 29
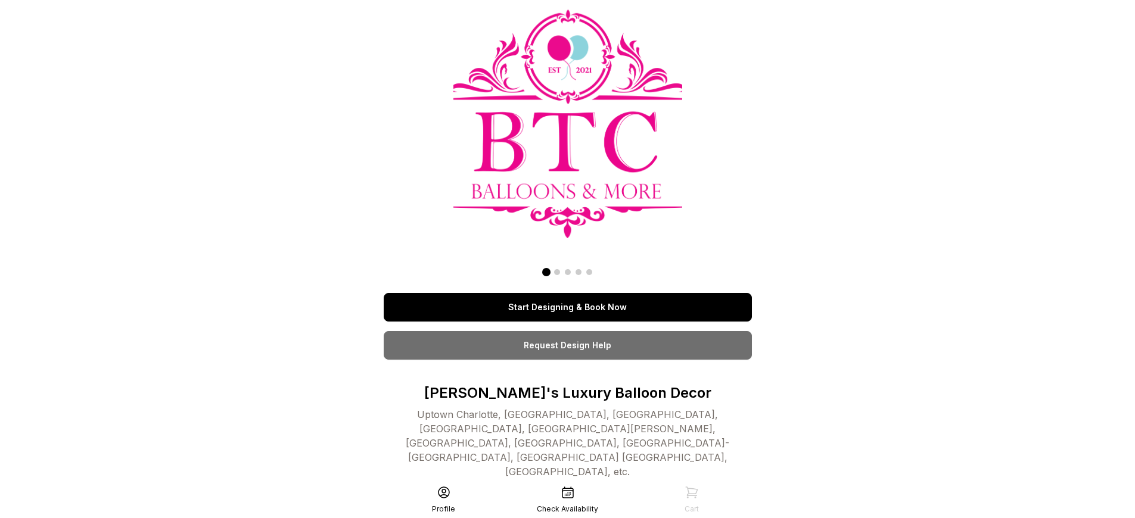
click at [567, 307] on link "Start Designing & Book Now" at bounding box center [568, 307] width 368 height 29
